Goal: Information Seeking & Learning: Learn about a topic

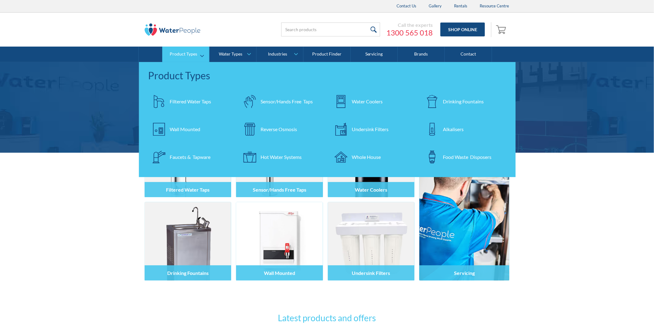
click at [177, 101] on div "Filtered Water Taps" at bounding box center [190, 101] width 41 height 7
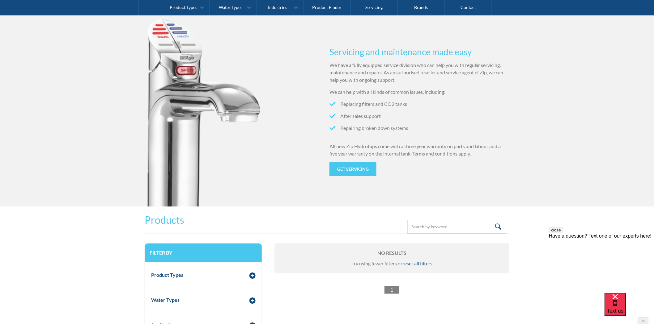
scroll to position [687, 0]
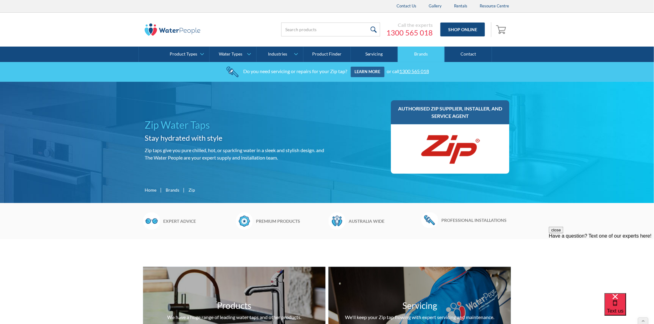
click at [408, 56] on link "Brands" at bounding box center [421, 54] width 47 height 15
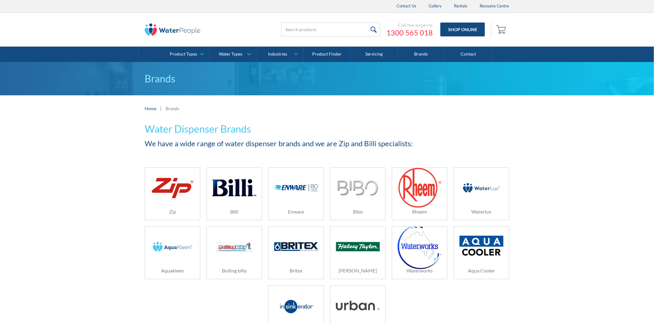
click at [180, 190] on img at bounding box center [172, 188] width 44 height 26
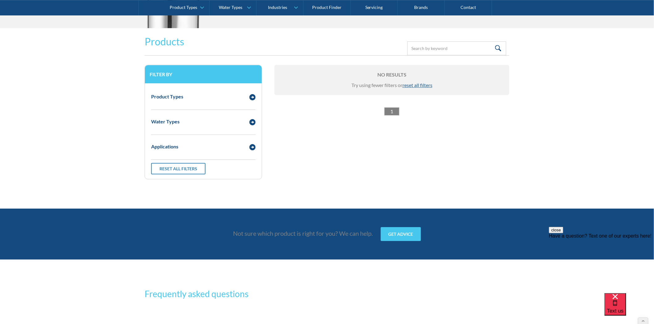
scroll to position [789, 0]
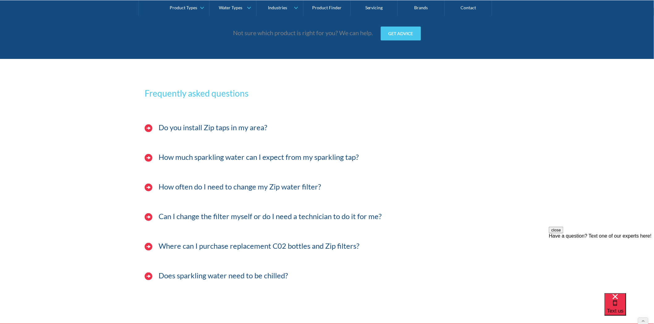
scroll to position [892, 0]
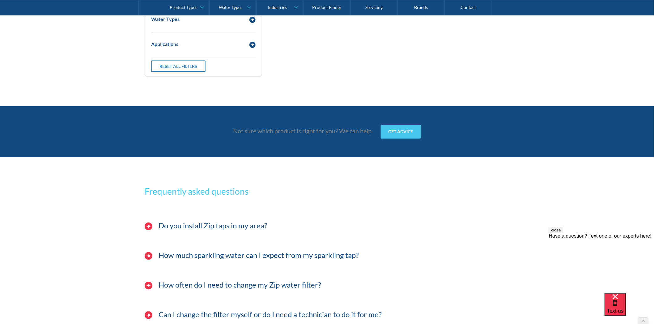
click at [237, 132] on p "Not sure which product is right for you? We can help." at bounding box center [303, 130] width 140 height 9
drag, startPoint x: 243, startPoint y: 161, endPoint x: 279, endPoint y: 171, distance: 37.5
click at [243, 161] on div "Frequently asked questions Do you install Zip taps in my area? We can install Z…" at bounding box center [327, 289] width 654 height 265
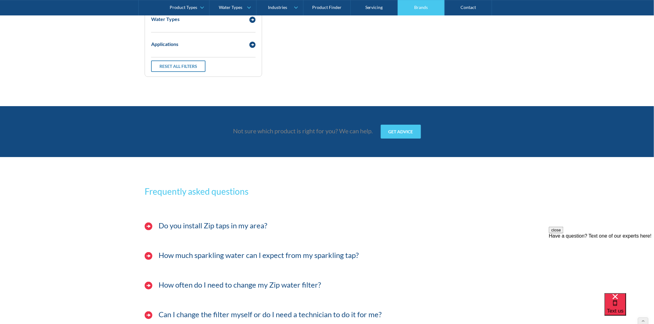
click at [422, 2] on link "Brands" at bounding box center [421, 7] width 47 height 15
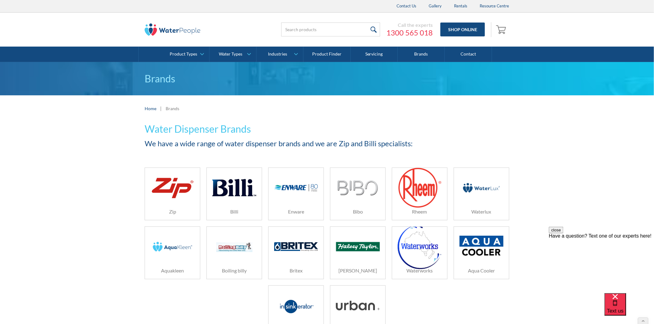
click at [152, 39] on div "Call the experts 1300 565 018 Shop Online 0 Your Cart Subtotal Pay with browser…" at bounding box center [326, 30] width 641 height 34
click at [153, 33] on img at bounding box center [173, 29] width 56 height 12
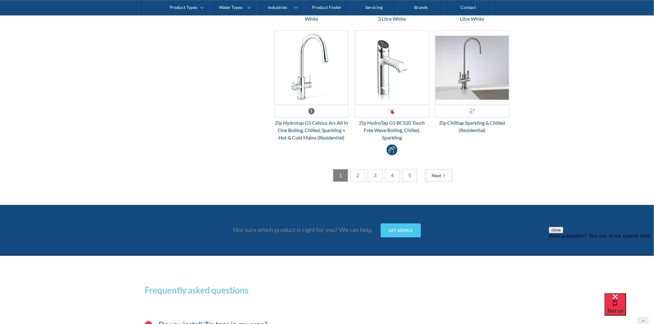
scroll to position [1682, 0]
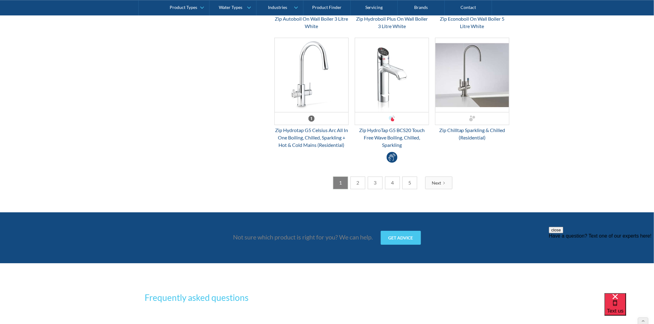
click at [193, 239] on div "Not sure which product is right for you? We can help. Get advice" at bounding box center [327, 241] width 371 height 20
drag, startPoint x: 214, startPoint y: 236, endPoint x: 376, endPoint y: 235, distance: 162.2
click at [376, 235] on div "Not sure which product is right for you? We can help. Get advice" at bounding box center [327, 241] width 371 height 20
click at [186, 228] on div "Not sure which product is right for you? We can help. Get advice" at bounding box center [327, 238] width 654 height 51
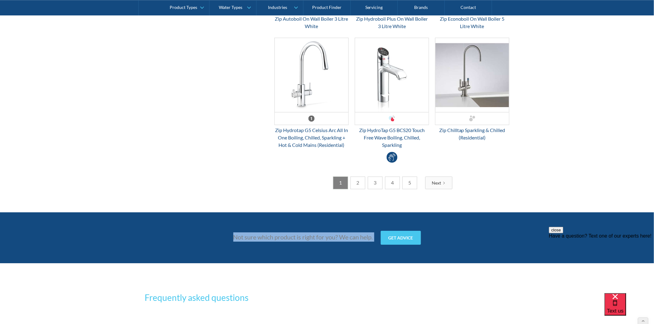
click at [186, 228] on div "Not sure which product is right for you? We can help. Get advice" at bounding box center [327, 238] width 654 height 51
click at [187, 239] on div "Not sure which product is right for you? We can help. Get advice" at bounding box center [327, 241] width 371 height 20
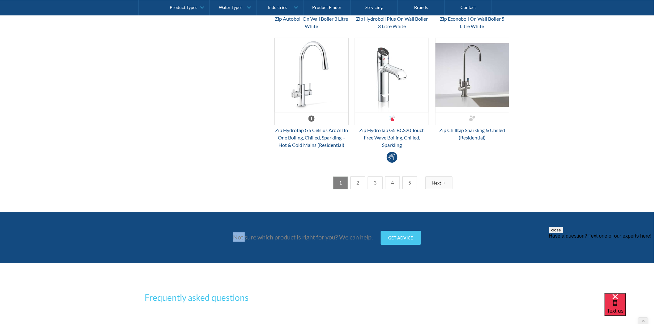
click at [187, 239] on div "Not sure which product is right for you? We can help. Get advice" at bounding box center [327, 241] width 371 height 20
click at [190, 239] on div "Not sure which product is right for you? We can help. Get advice" at bounding box center [327, 241] width 371 height 20
click at [195, 239] on div "Not sure which product is right for you? We can help. Get advice" at bounding box center [327, 241] width 371 height 20
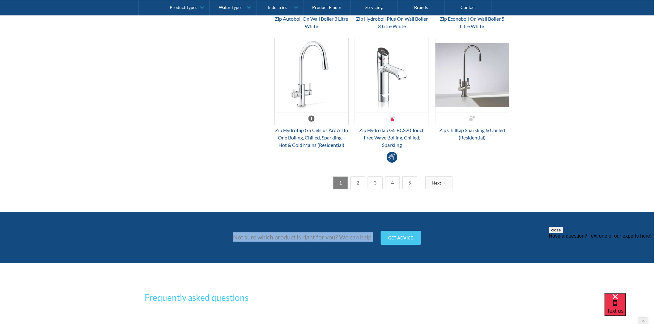
drag, startPoint x: 207, startPoint y: 242, endPoint x: 374, endPoint y: 237, distance: 166.6
click at [374, 237] on div "Not sure which product is right for you? We can help. Get advice" at bounding box center [327, 241] width 371 height 20
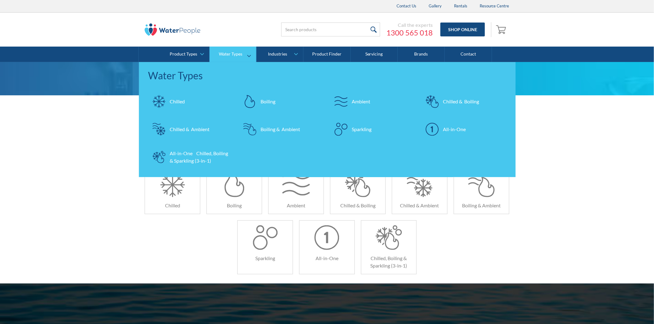
click at [226, 59] on link "Water Types" at bounding box center [232, 54] width 47 height 15
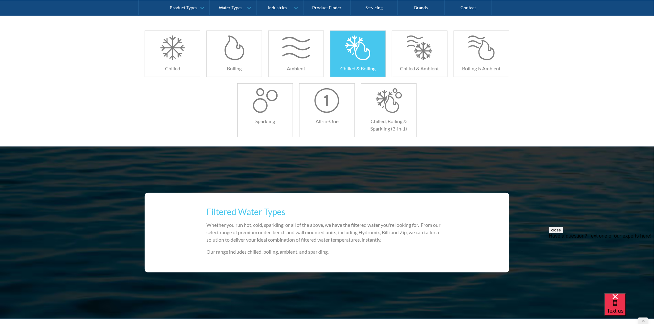
click at [364, 44] on div at bounding box center [357, 48] width 27 height 25
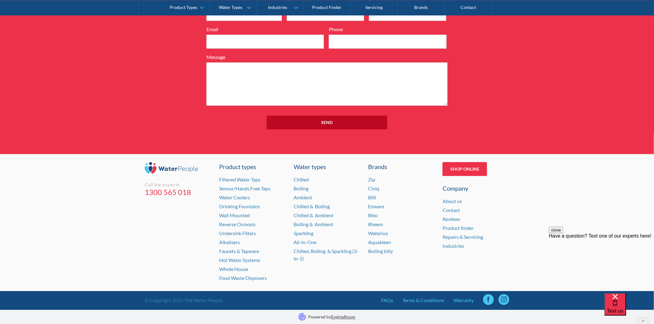
scroll to position [4429, 0]
